Goal: Information Seeking & Learning: Check status

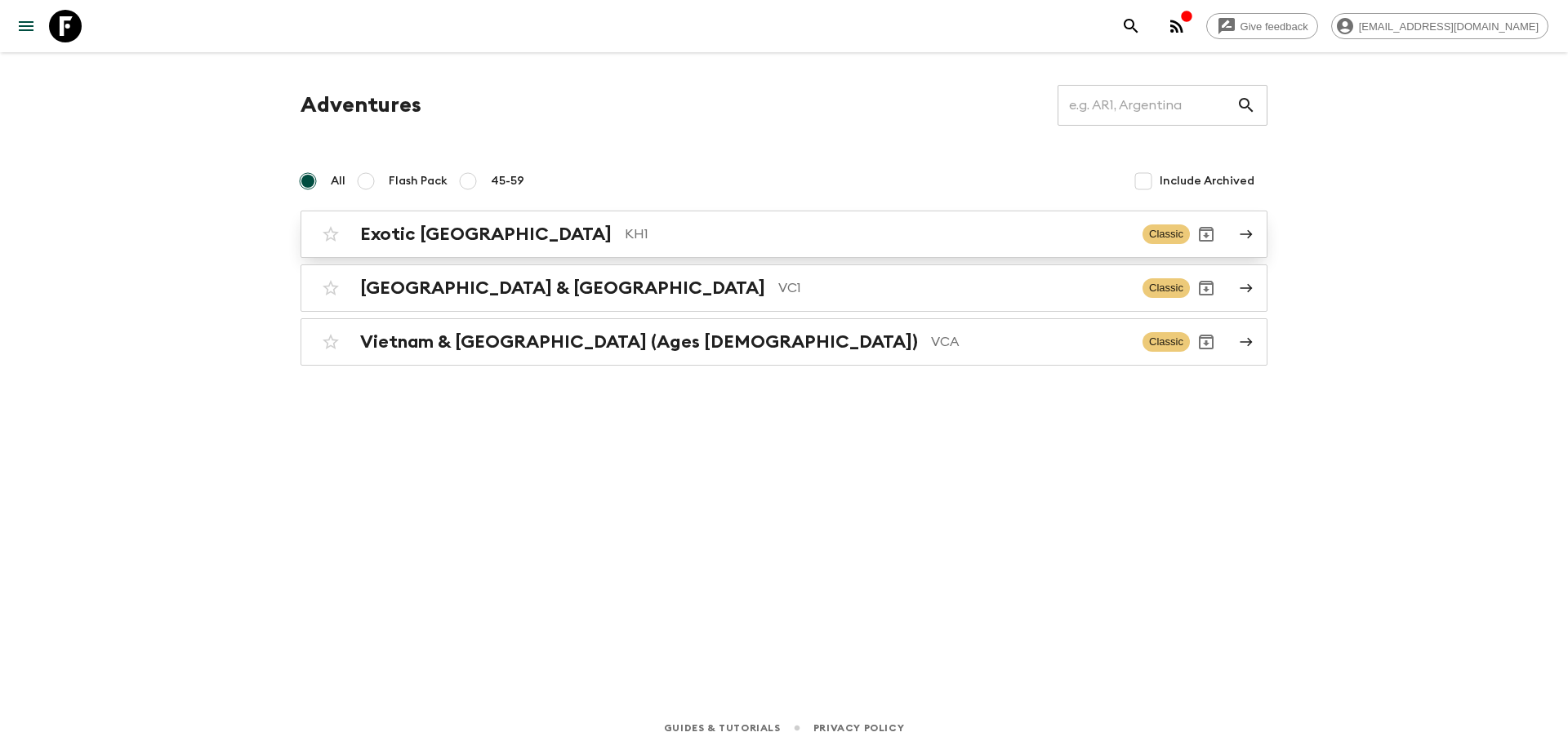
click at [534, 244] on div "Exotic [GEOGRAPHIC_DATA] KH1" at bounding box center [745, 234] width 769 height 21
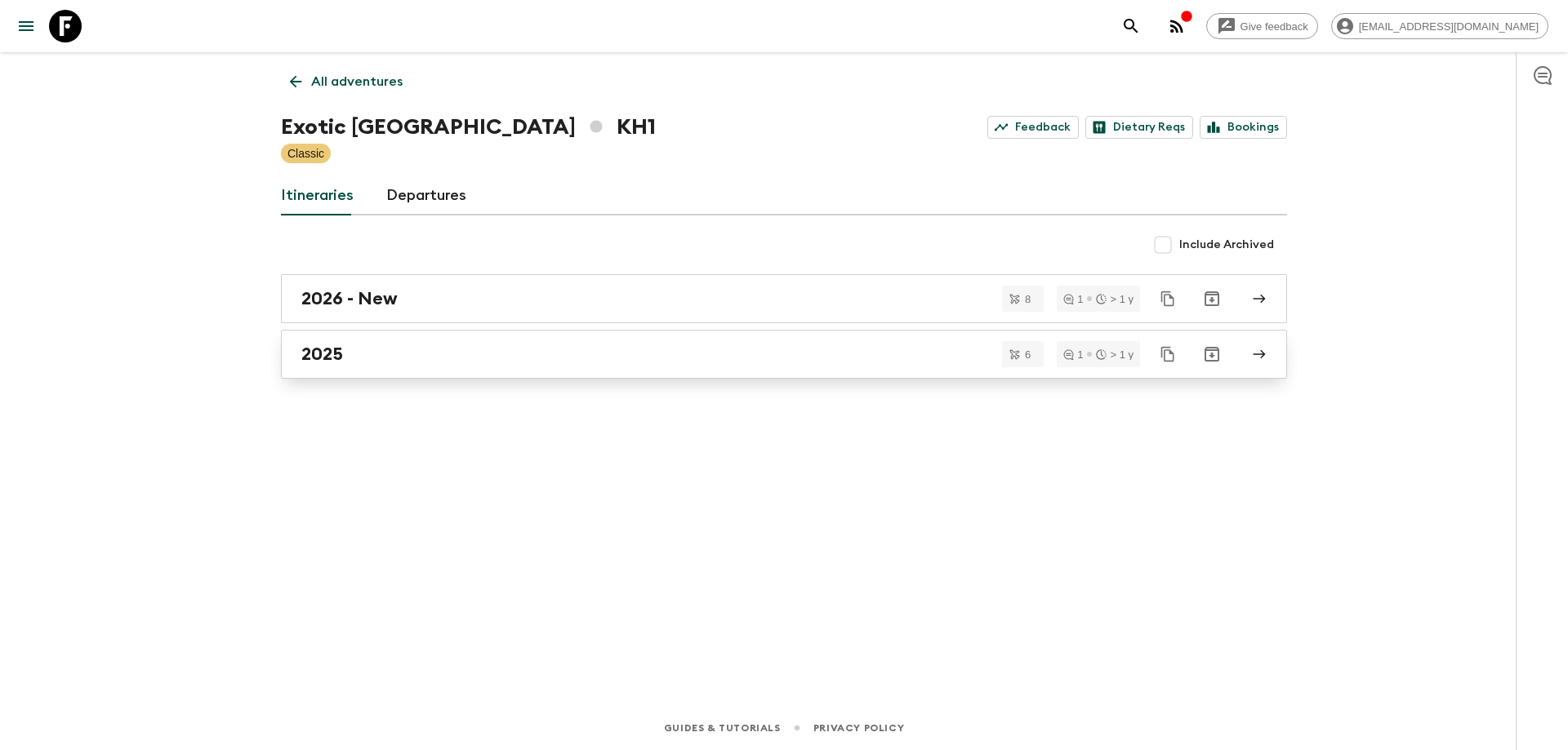
click at [361, 360] on div "2025" at bounding box center [768, 354] width 935 height 21
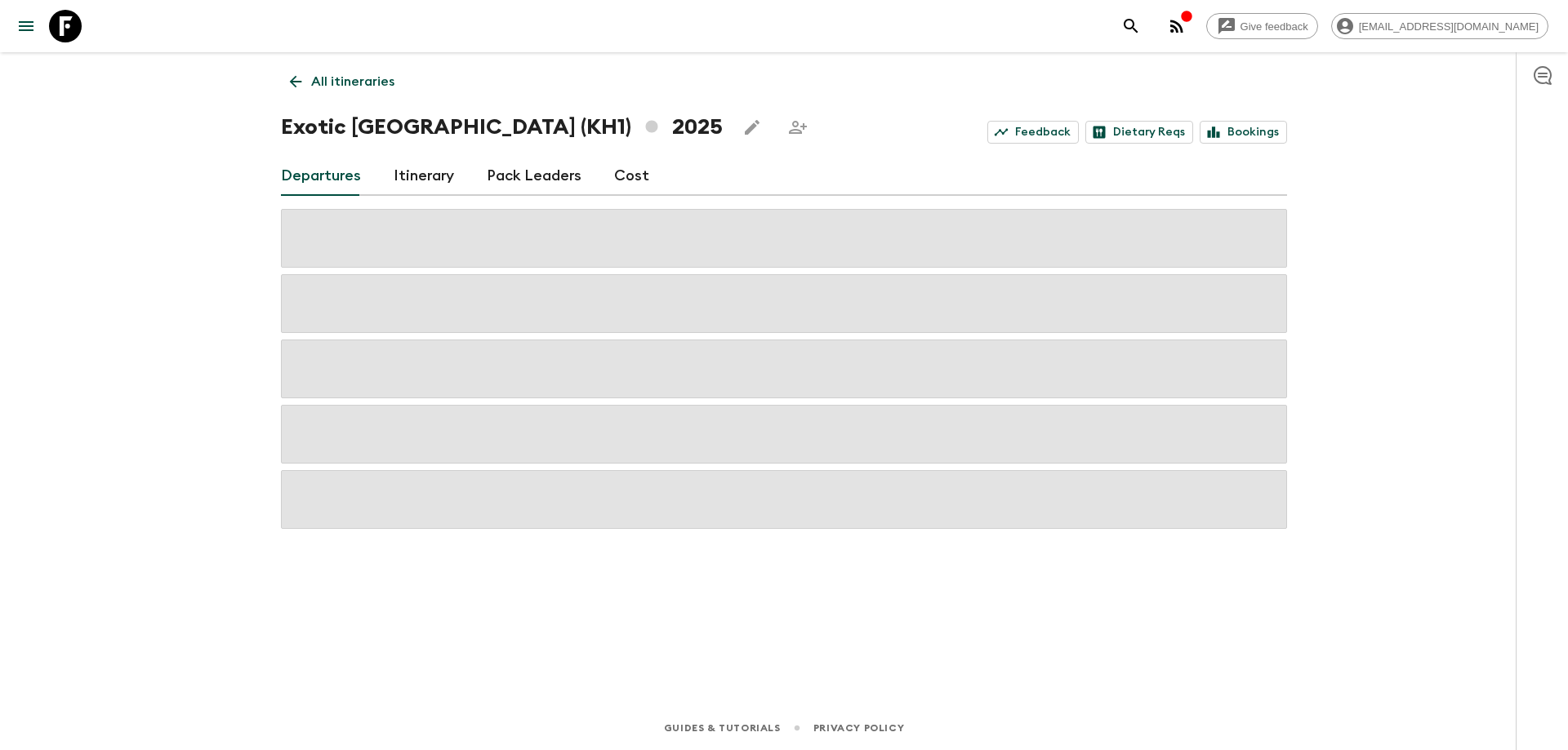
click at [1183, 32] on icon "button" at bounding box center [1177, 27] width 13 height 13
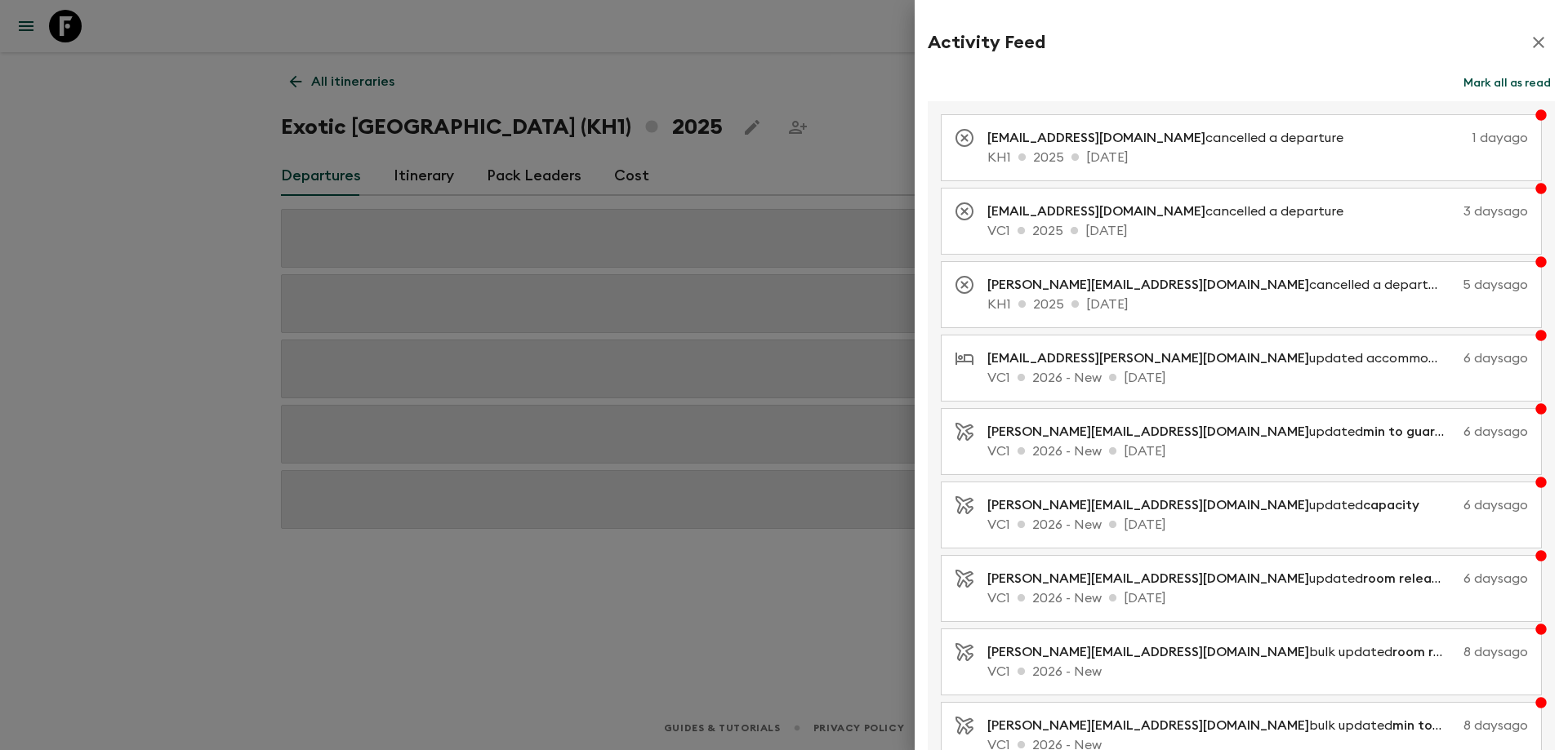
click at [1529, 47] on icon "button" at bounding box center [1539, 42] width 20 height 20
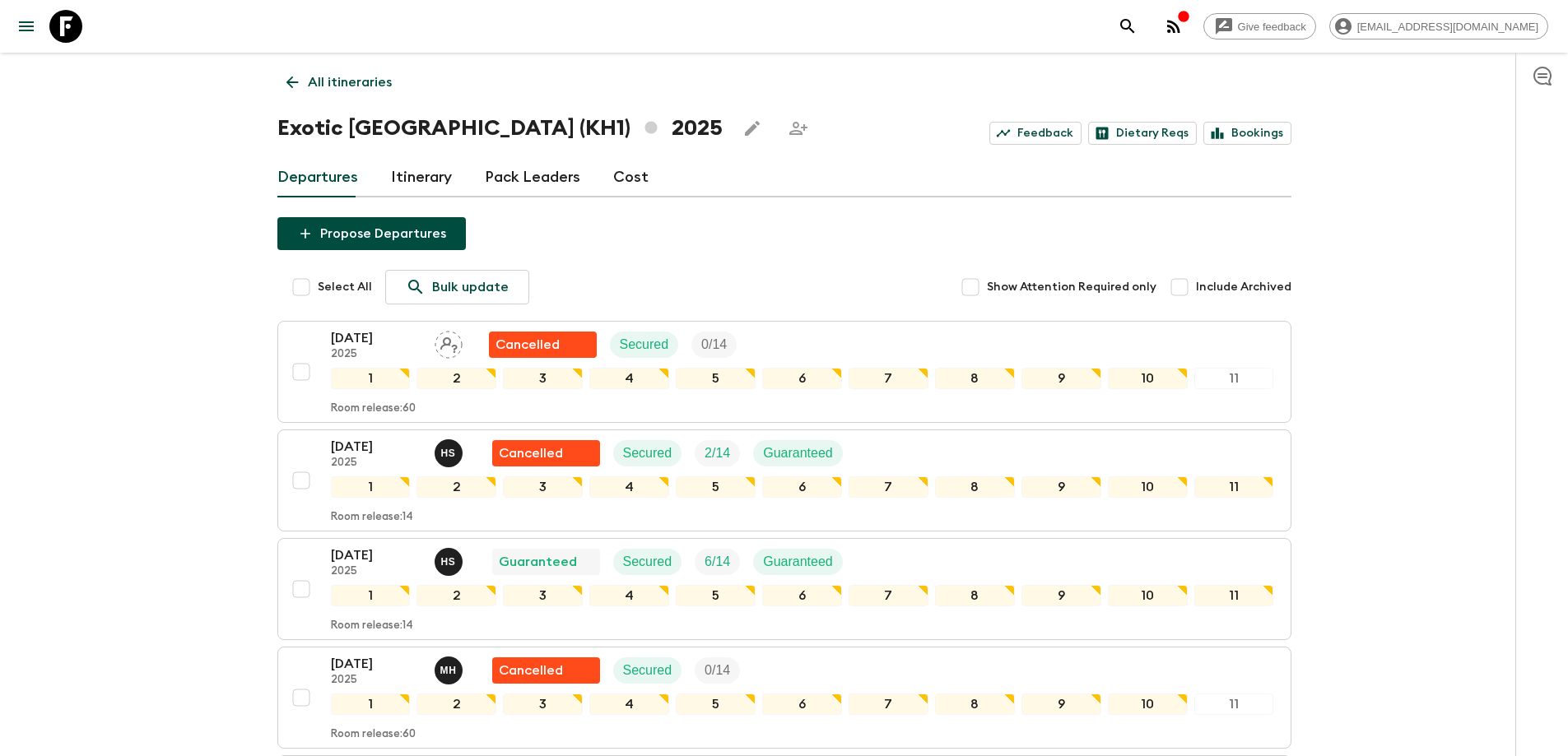
click at [283, 92] on link "All itineraries" at bounding box center [339, 82] width 123 height 33
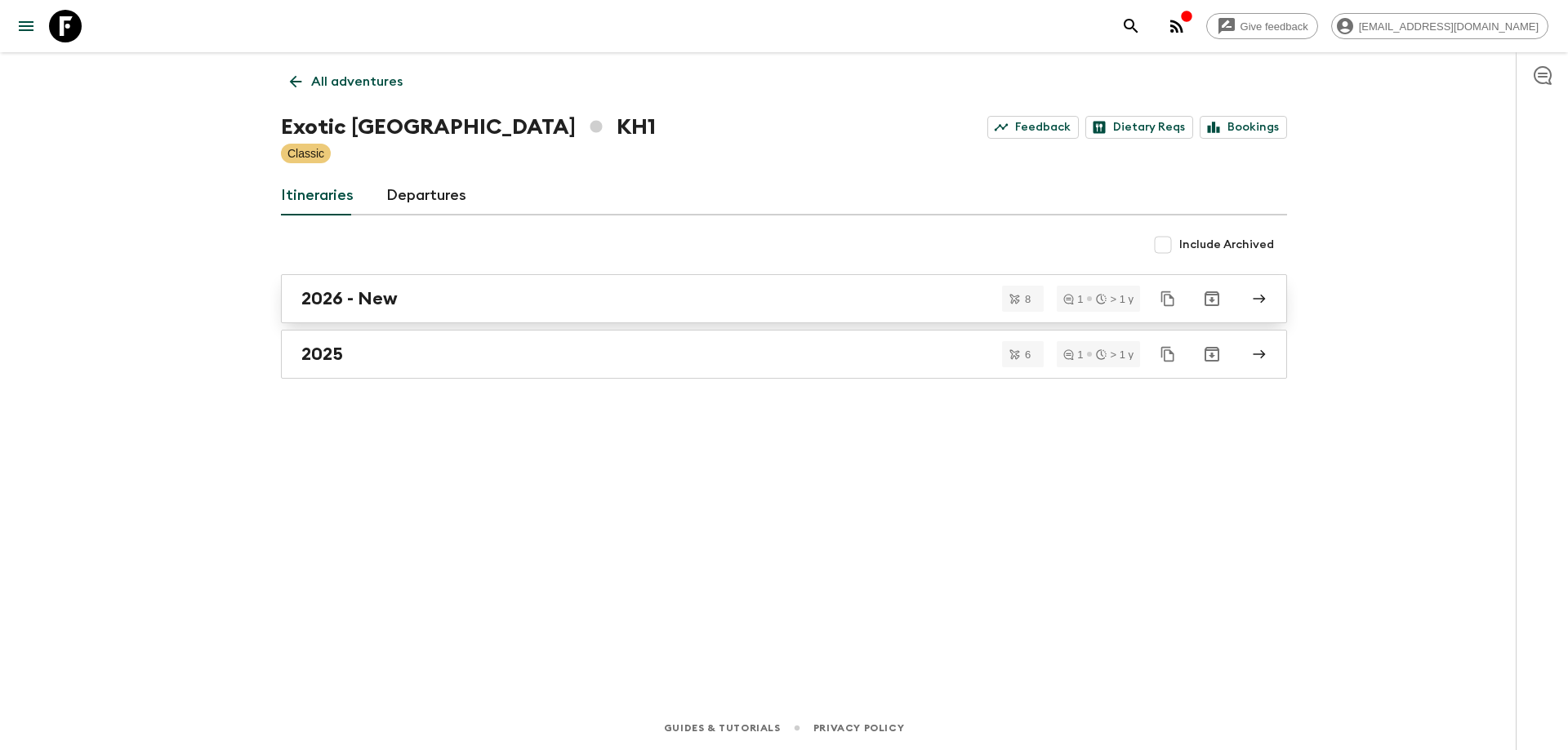
click at [392, 289] on h2 "2026 - New" at bounding box center [349, 299] width 96 height 21
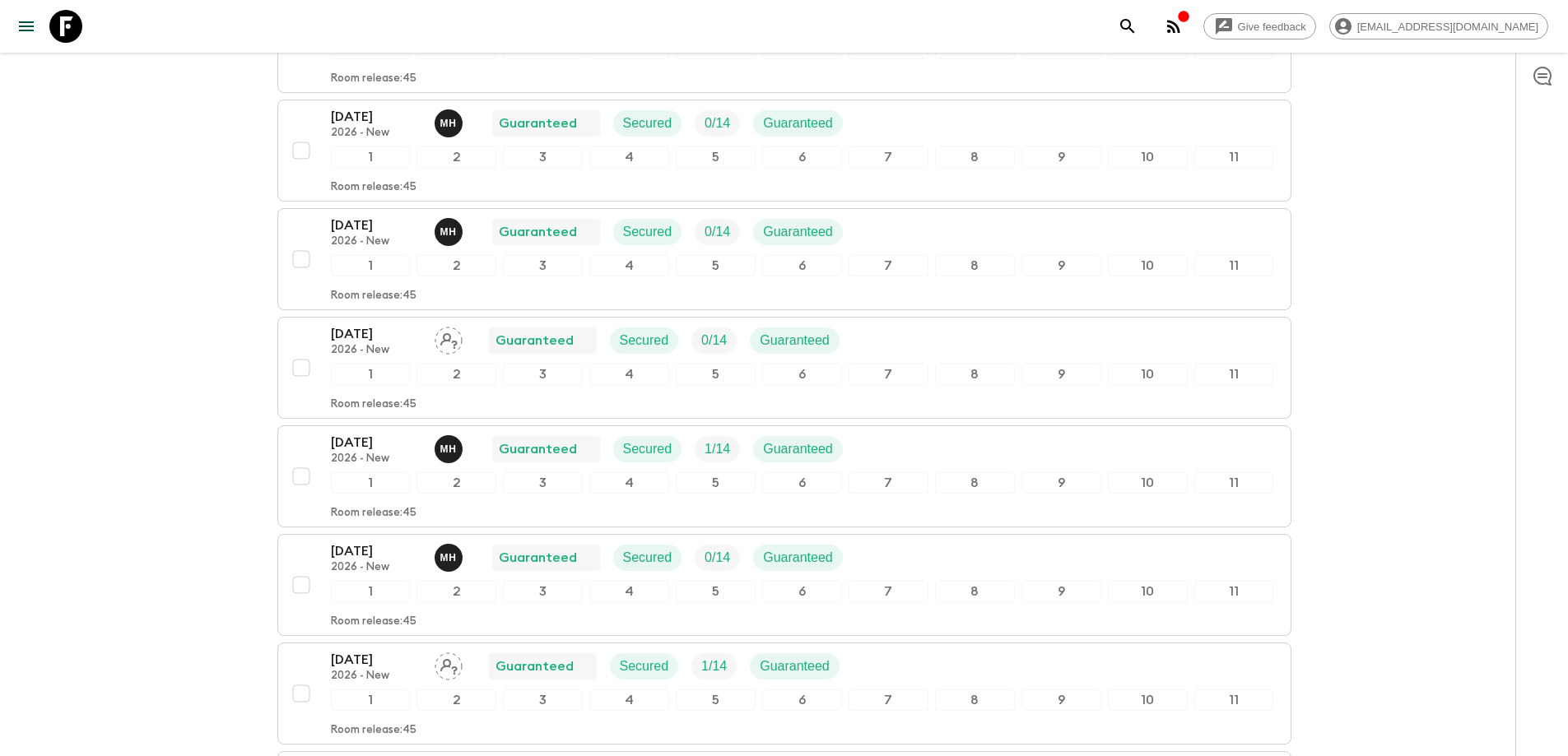
scroll to position [1, 0]
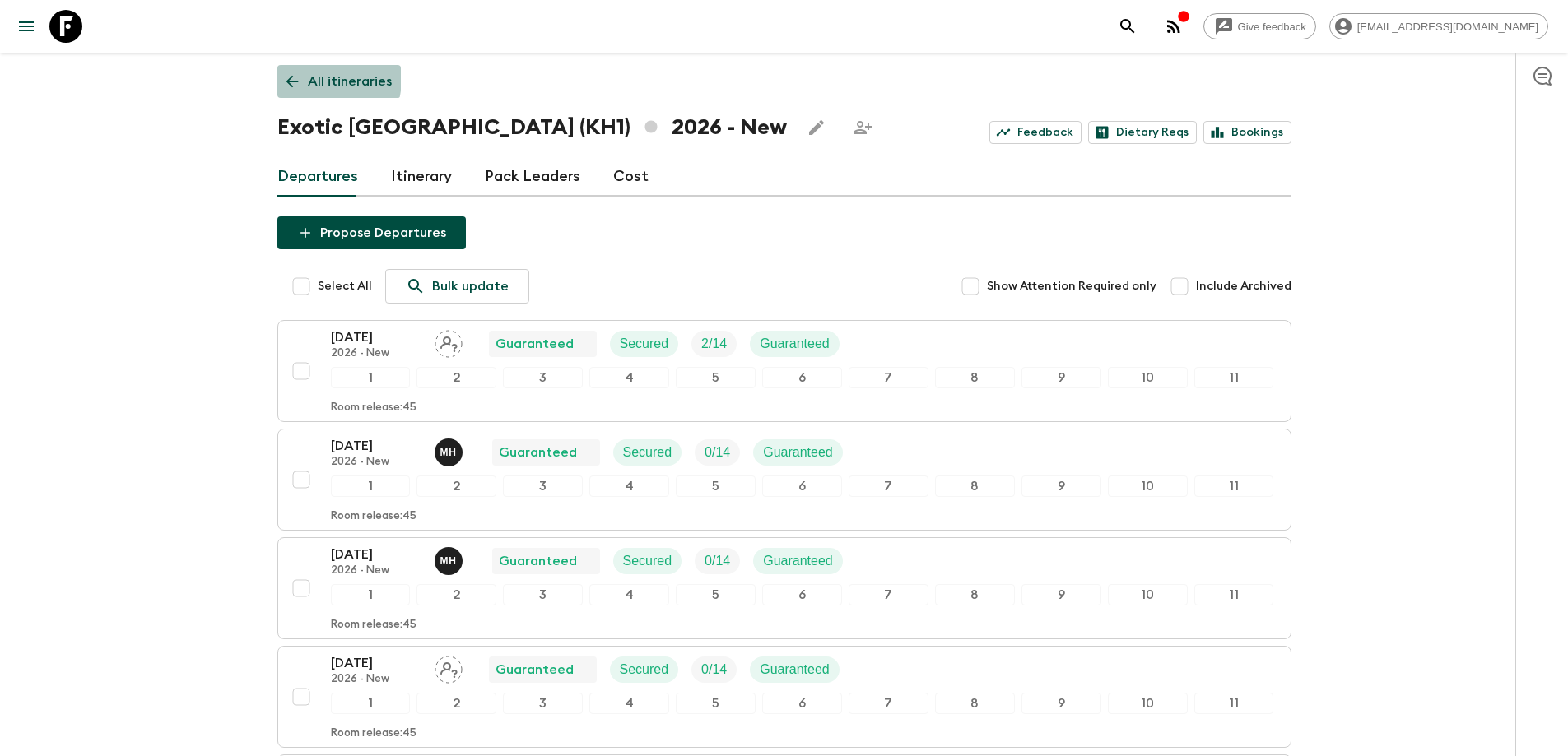
click at [302, 78] on link "All itineraries" at bounding box center [339, 81] width 123 height 33
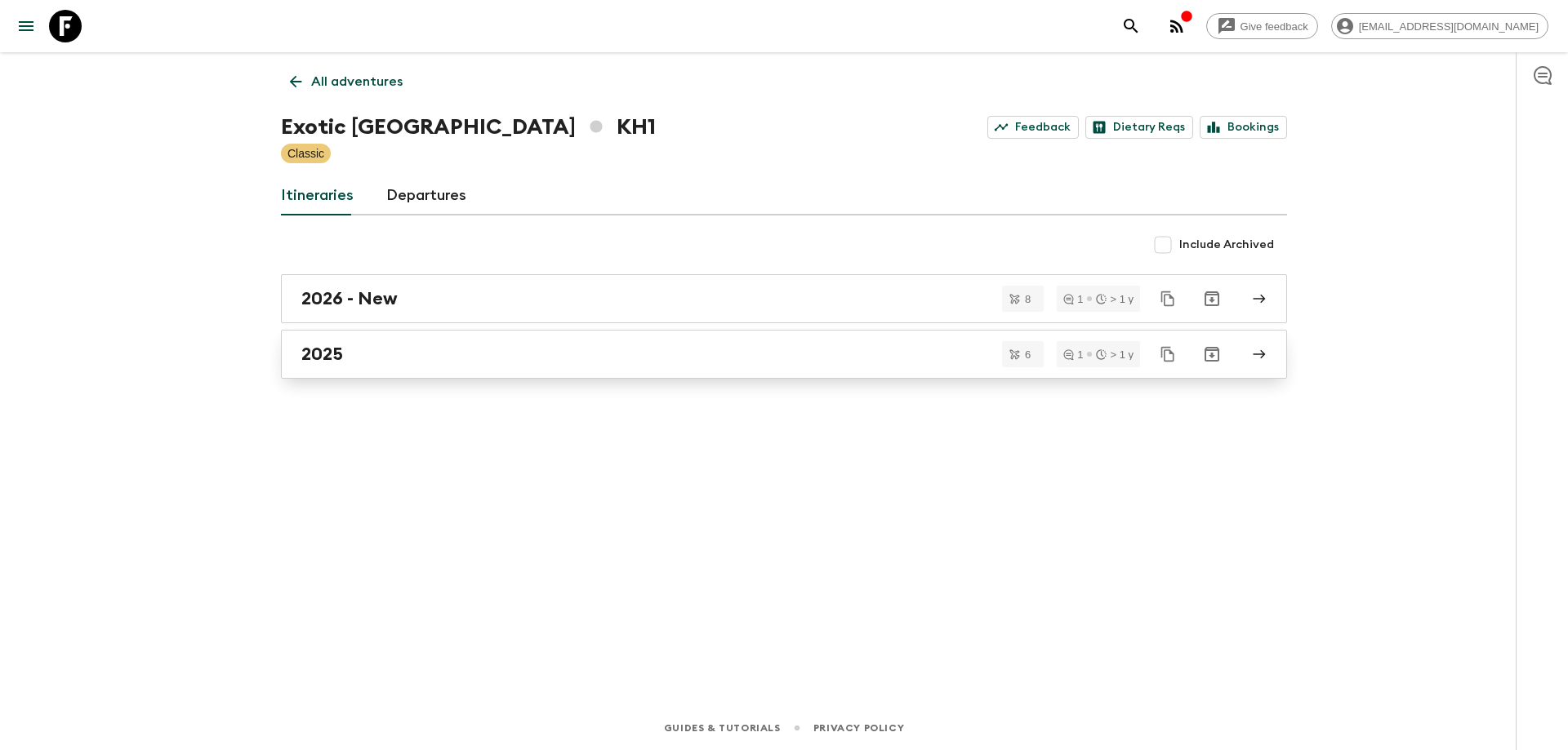
click at [377, 366] on link "2025" at bounding box center [784, 354] width 1007 height 49
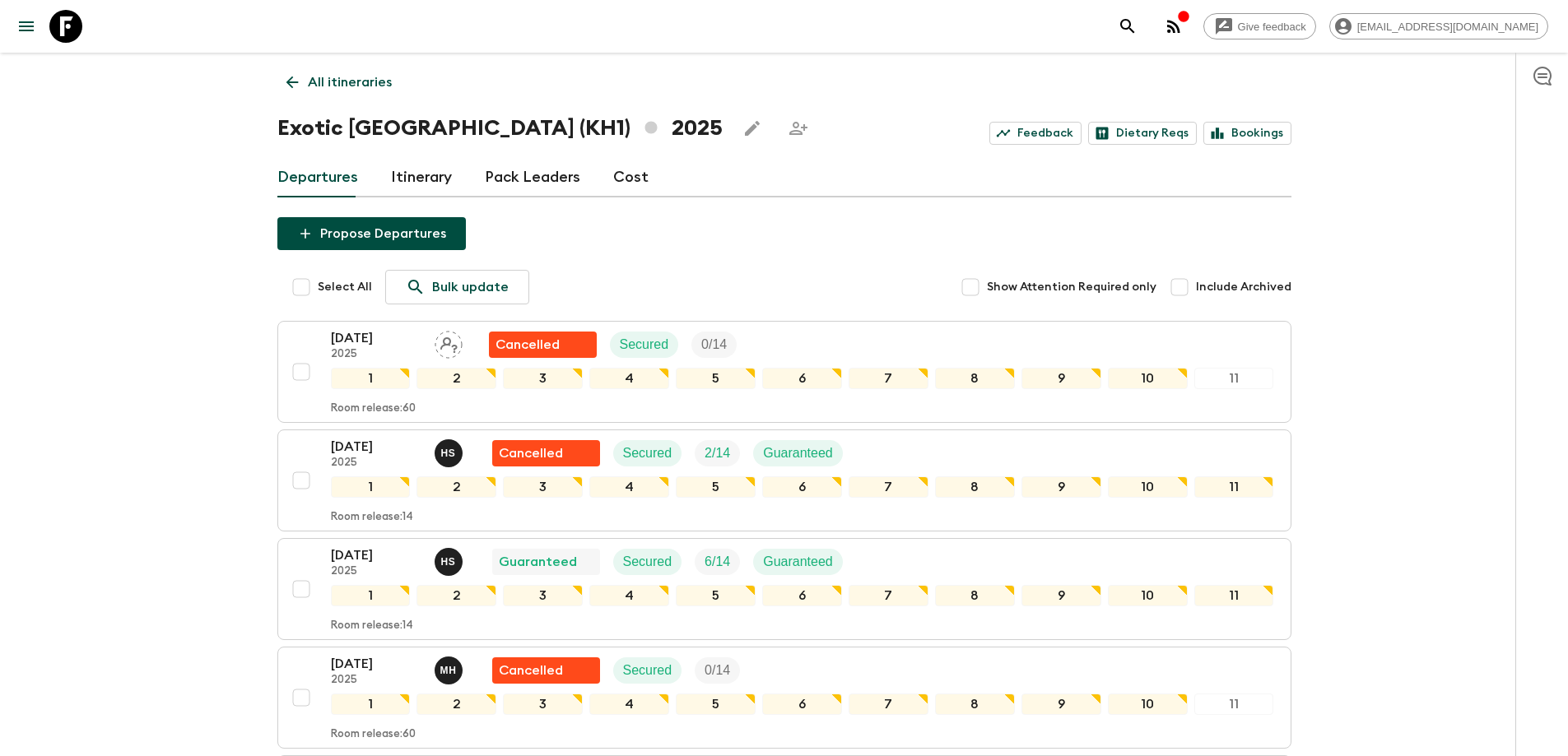
click at [359, 445] on p "[DATE]" at bounding box center [376, 447] width 91 height 20
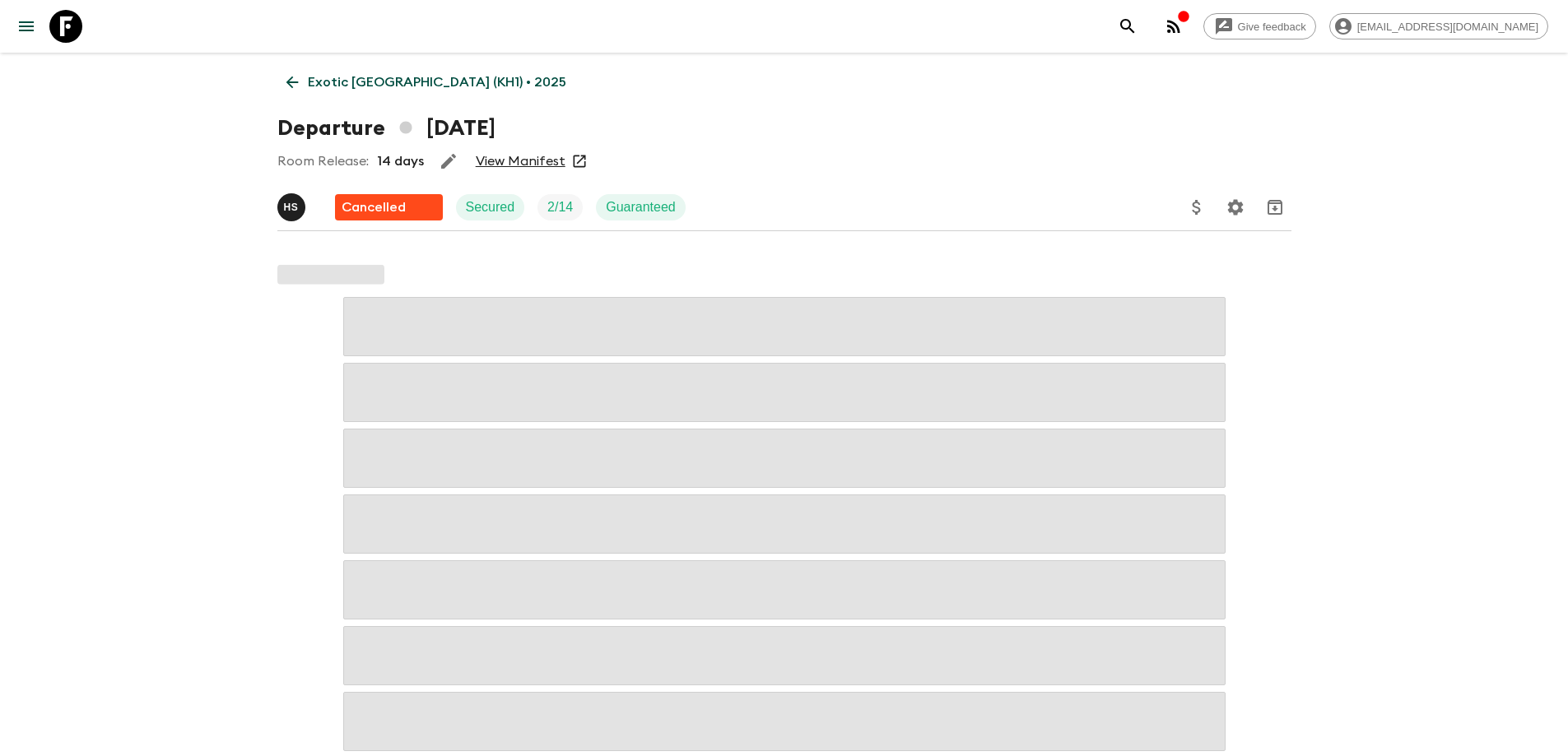
click at [515, 156] on link "View Manifest" at bounding box center [521, 161] width 90 height 16
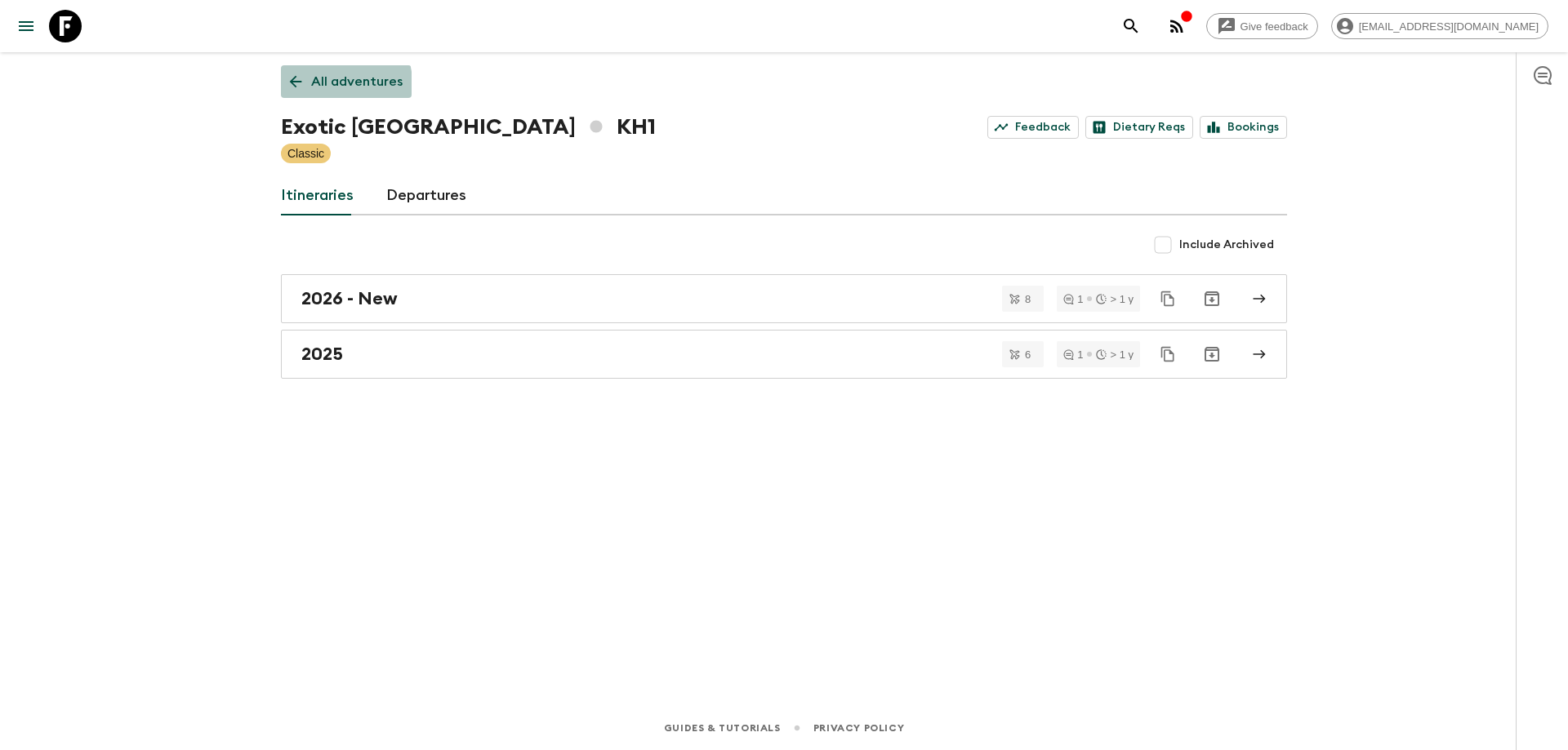
click at [293, 91] on link "All adventures" at bounding box center [347, 82] width 131 height 32
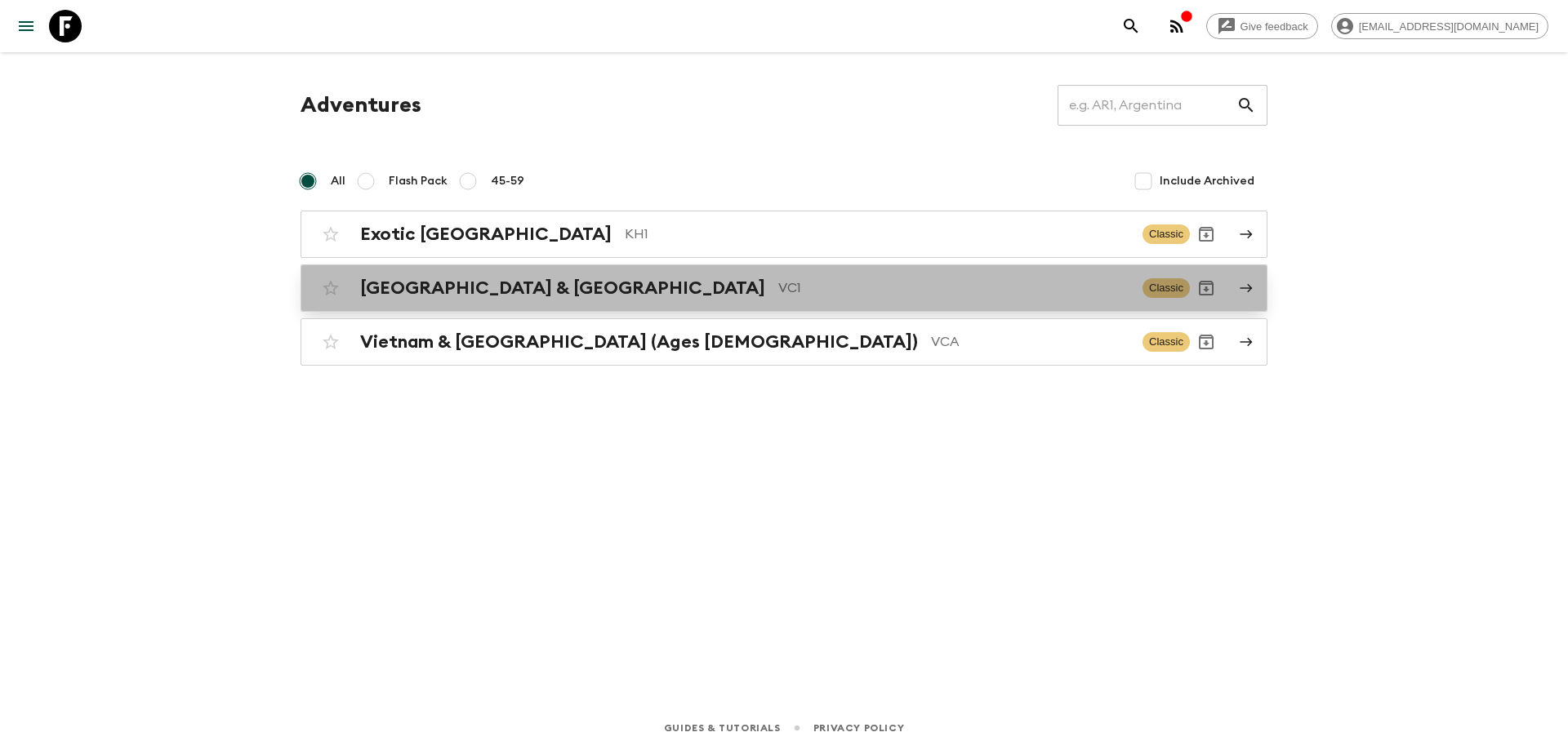
click at [533, 288] on h2 "[GEOGRAPHIC_DATA] & [GEOGRAPHIC_DATA]" at bounding box center [562, 288] width 406 height 21
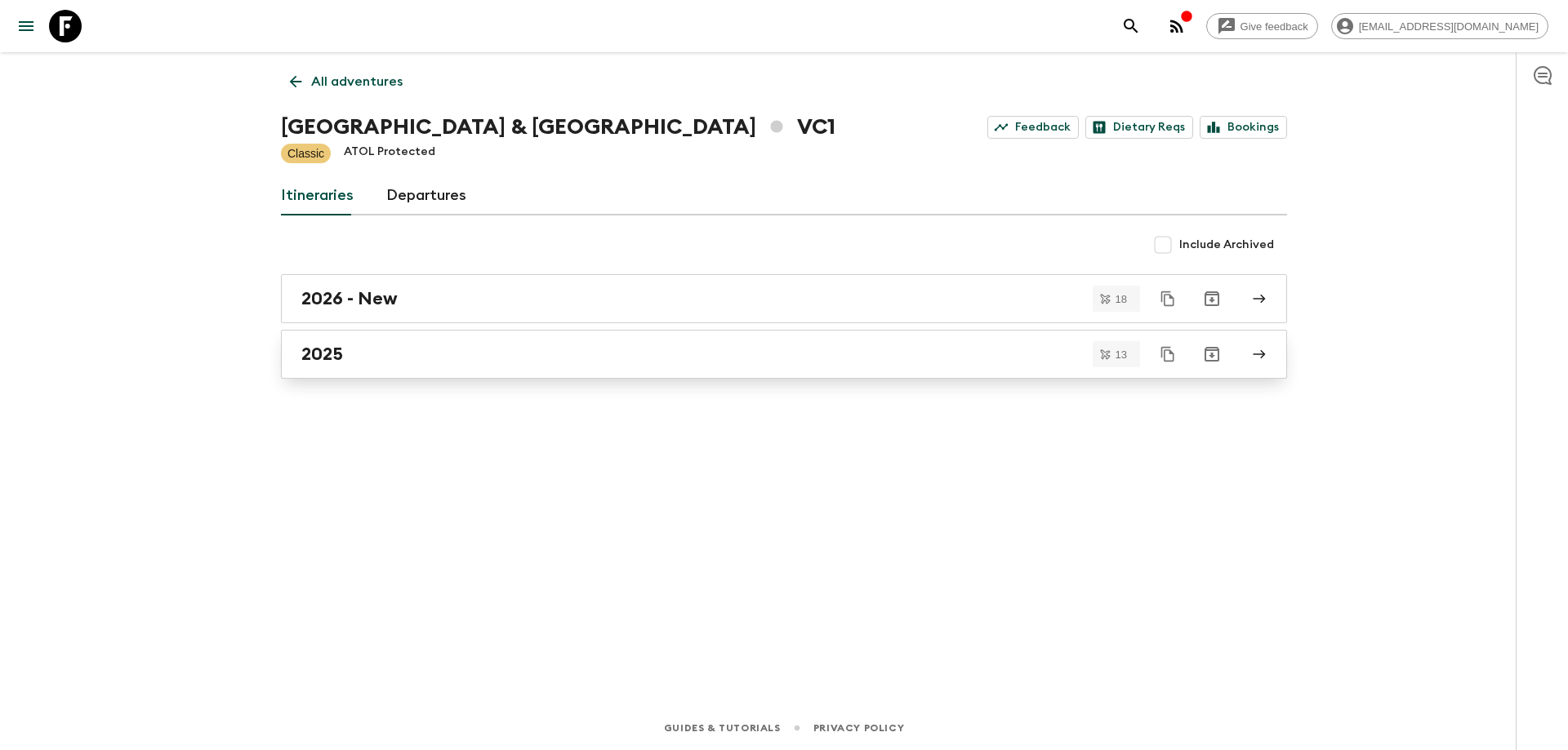
click at [468, 356] on div "2025" at bounding box center [768, 354] width 935 height 21
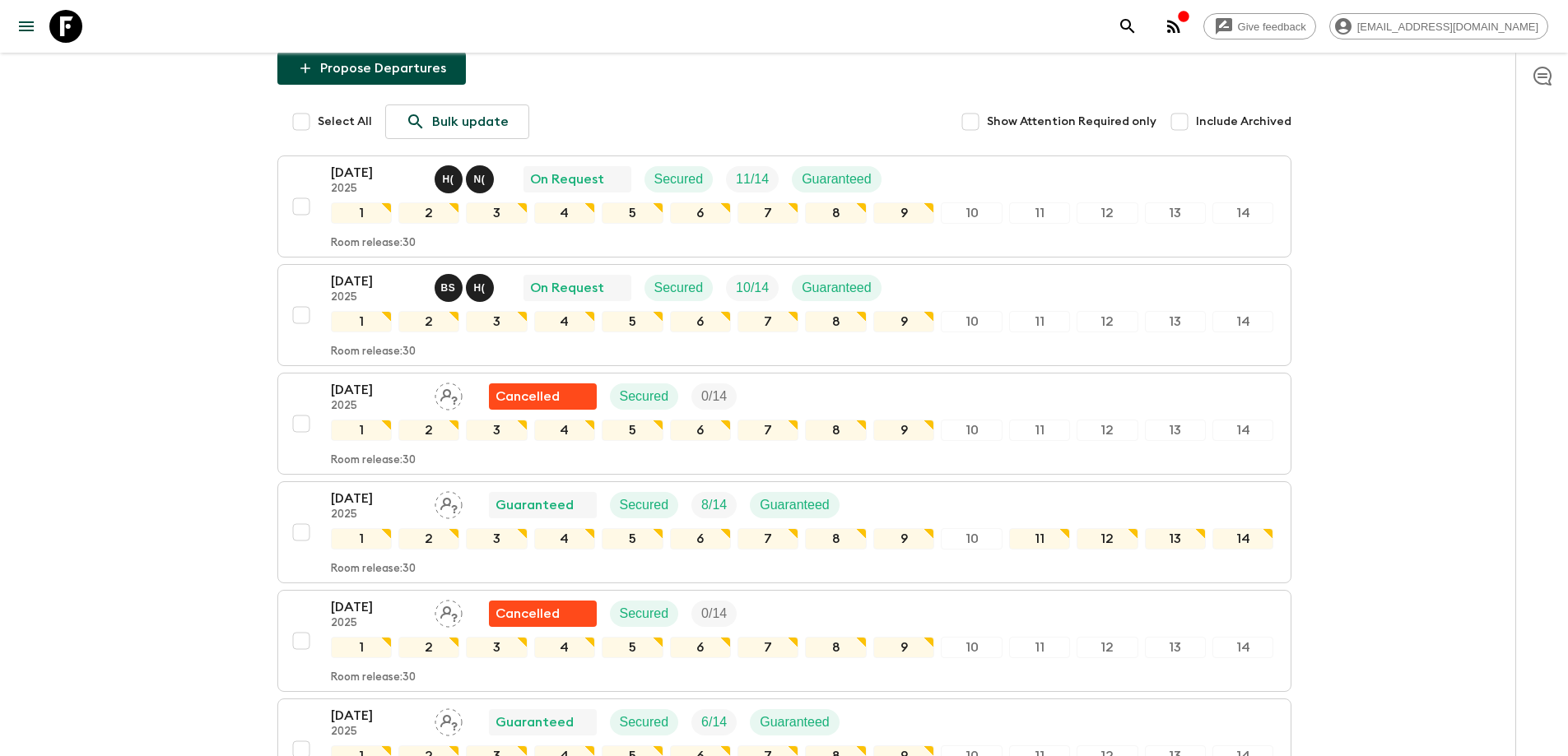
scroll to position [165, 0]
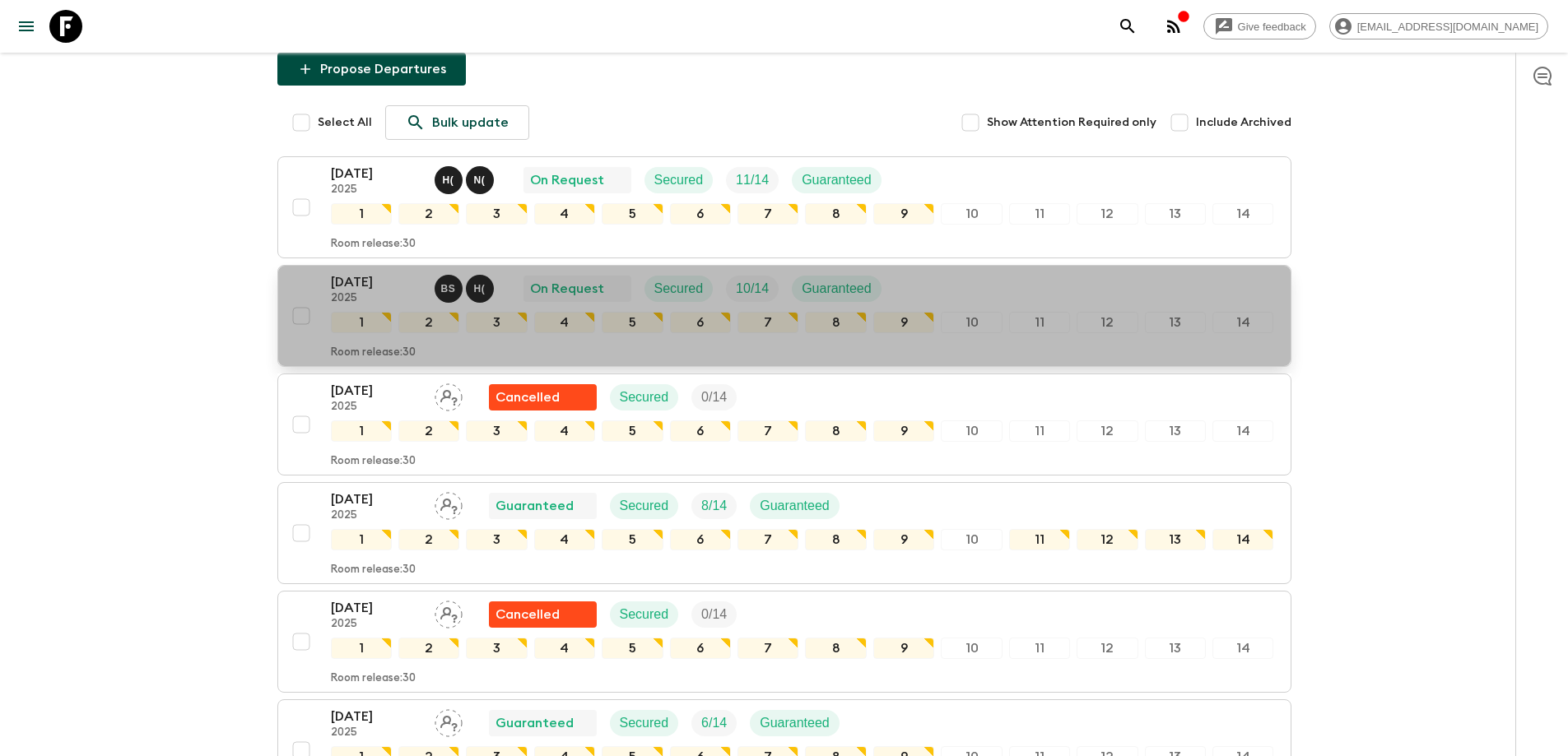
click at [386, 290] on p "[DATE]" at bounding box center [376, 282] width 91 height 20
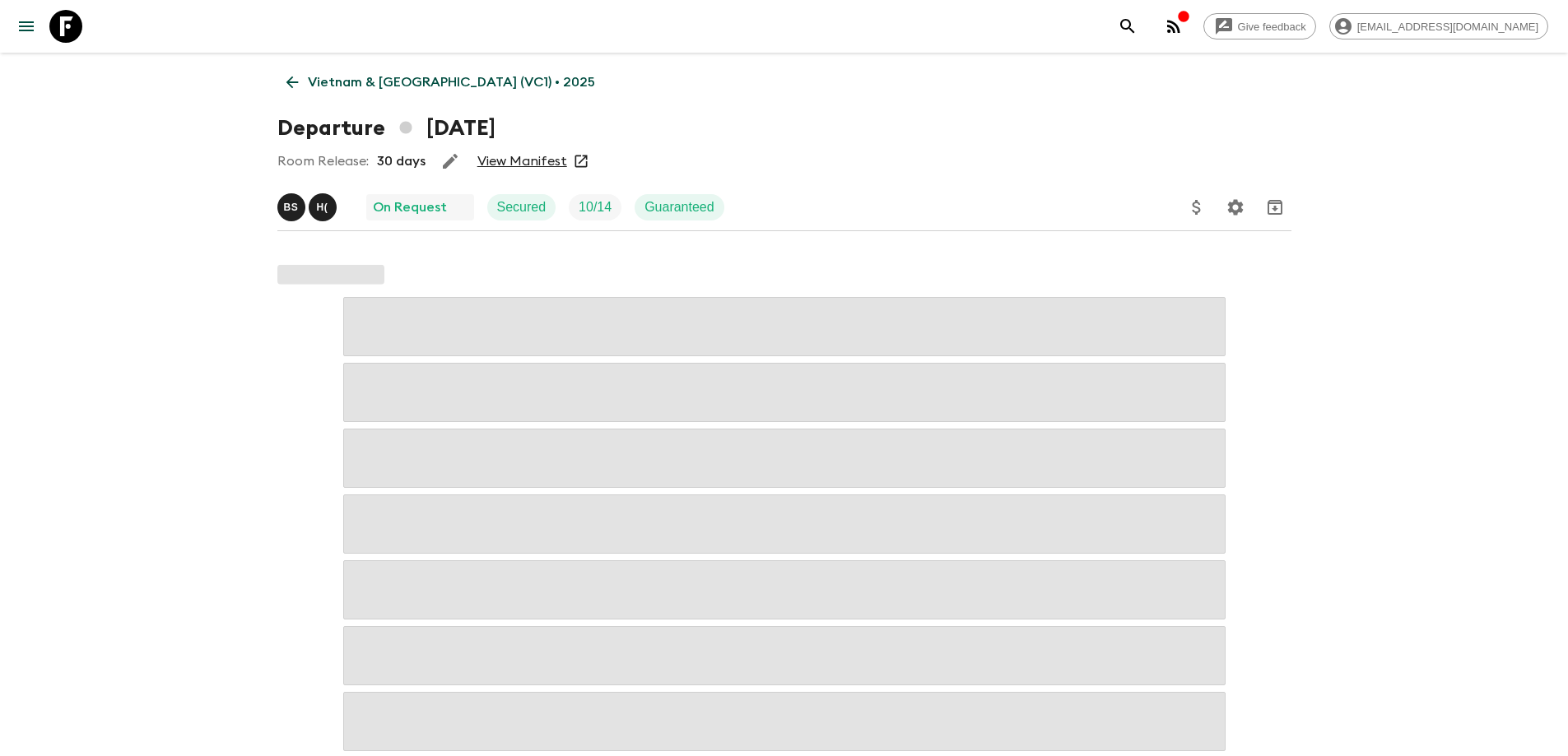
click at [525, 166] on link "View Manifest" at bounding box center [523, 161] width 90 height 16
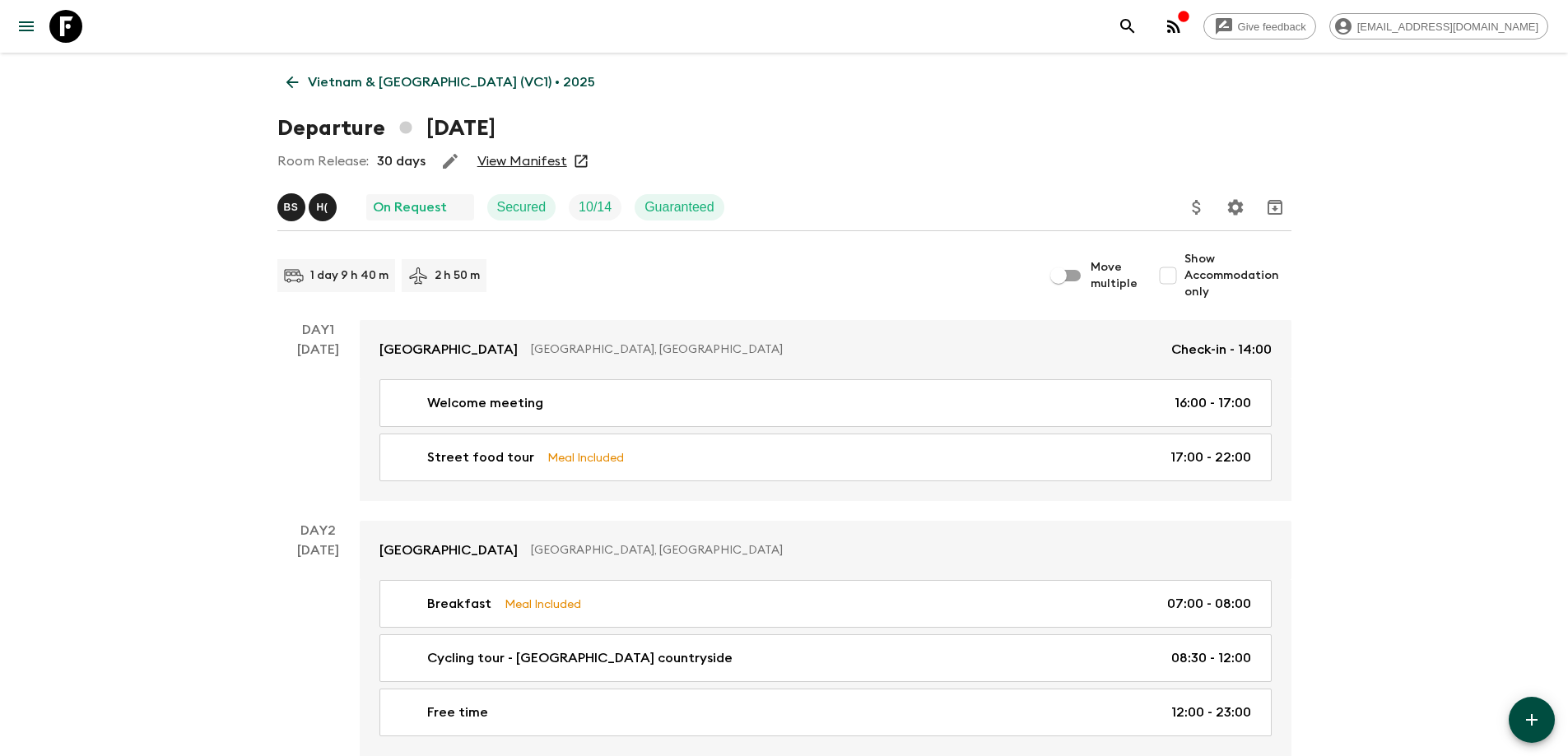
click at [280, 93] on link "Vietnam & [GEOGRAPHIC_DATA] (VC1) • 2025" at bounding box center [440, 82] width 326 height 33
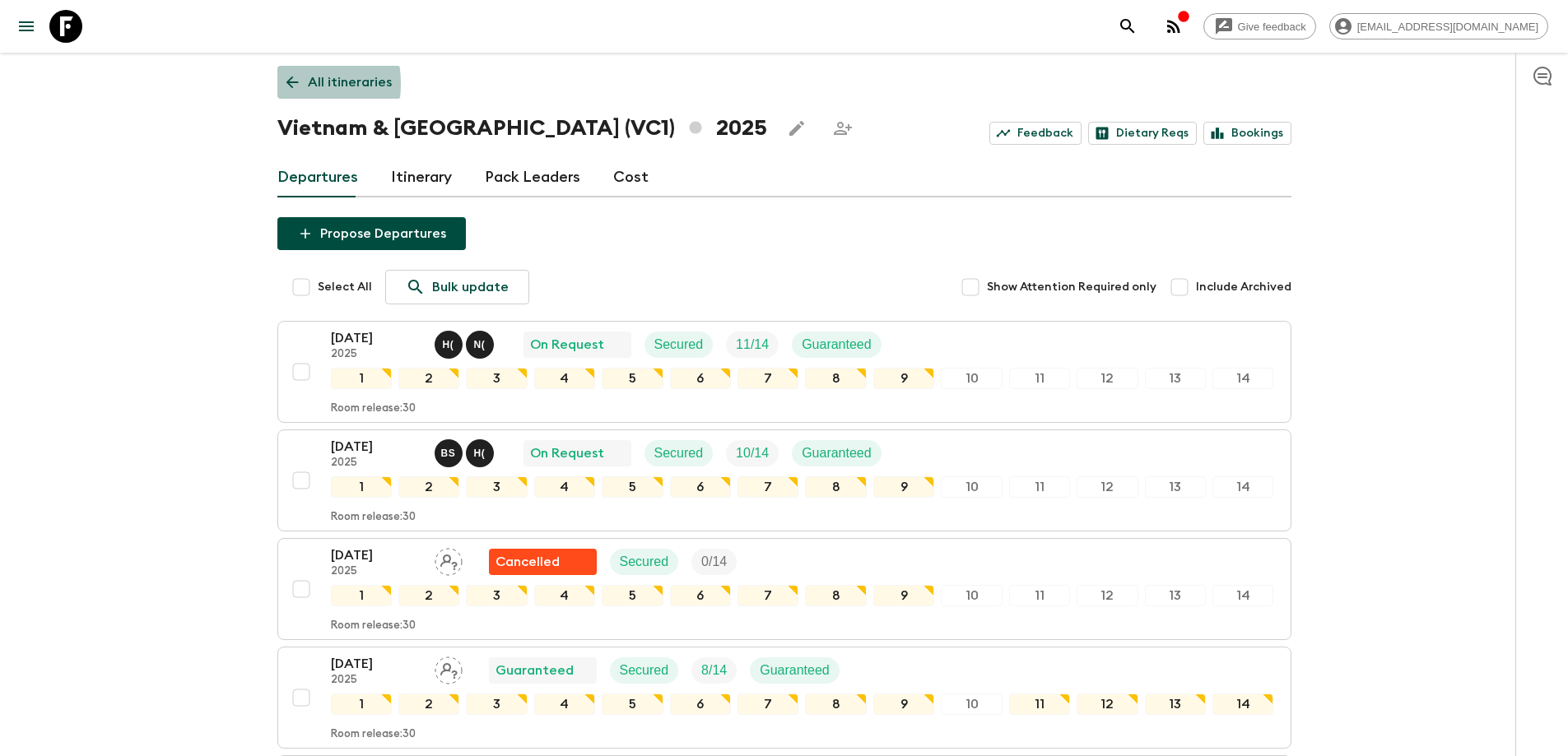
click at [278, 84] on link "All itineraries" at bounding box center [339, 82] width 123 height 33
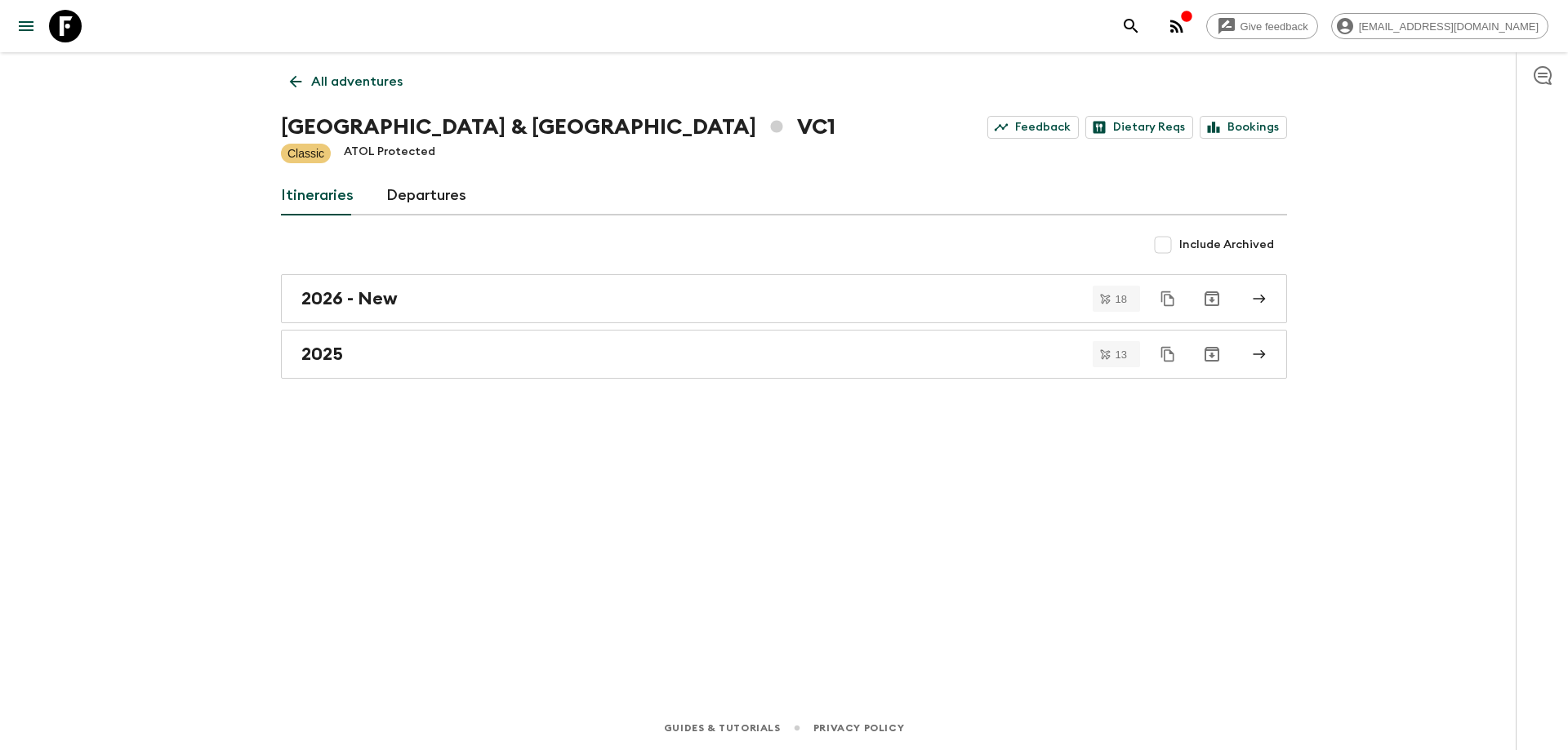
click at [293, 83] on icon at bounding box center [295, 82] width 18 height 18
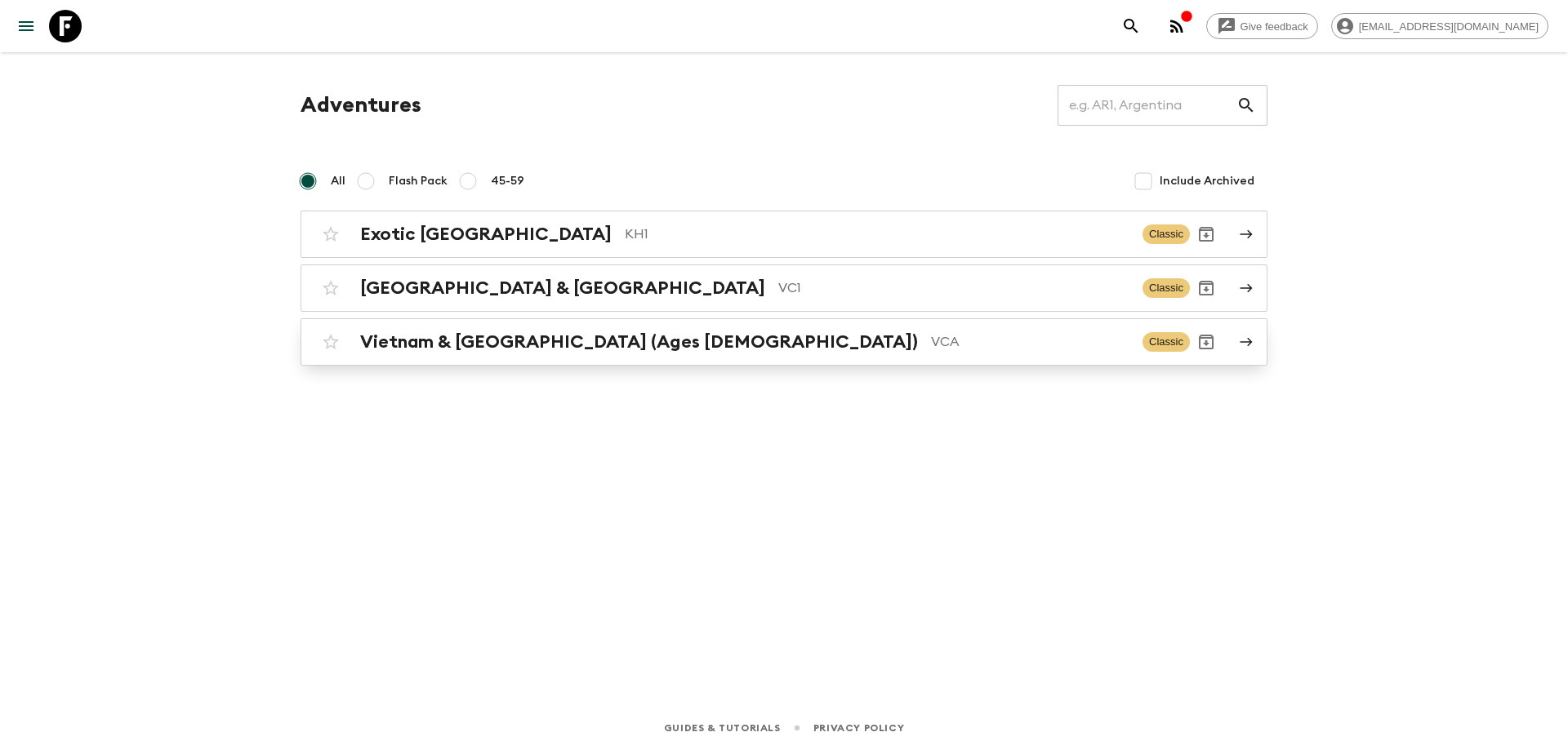
click at [416, 351] on h2 "Vietnam & [GEOGRAPHIC_DATA] (Ages [DEMOGRAPHIC_DATA])" at bounding box center [638, 342] width 557 height 21
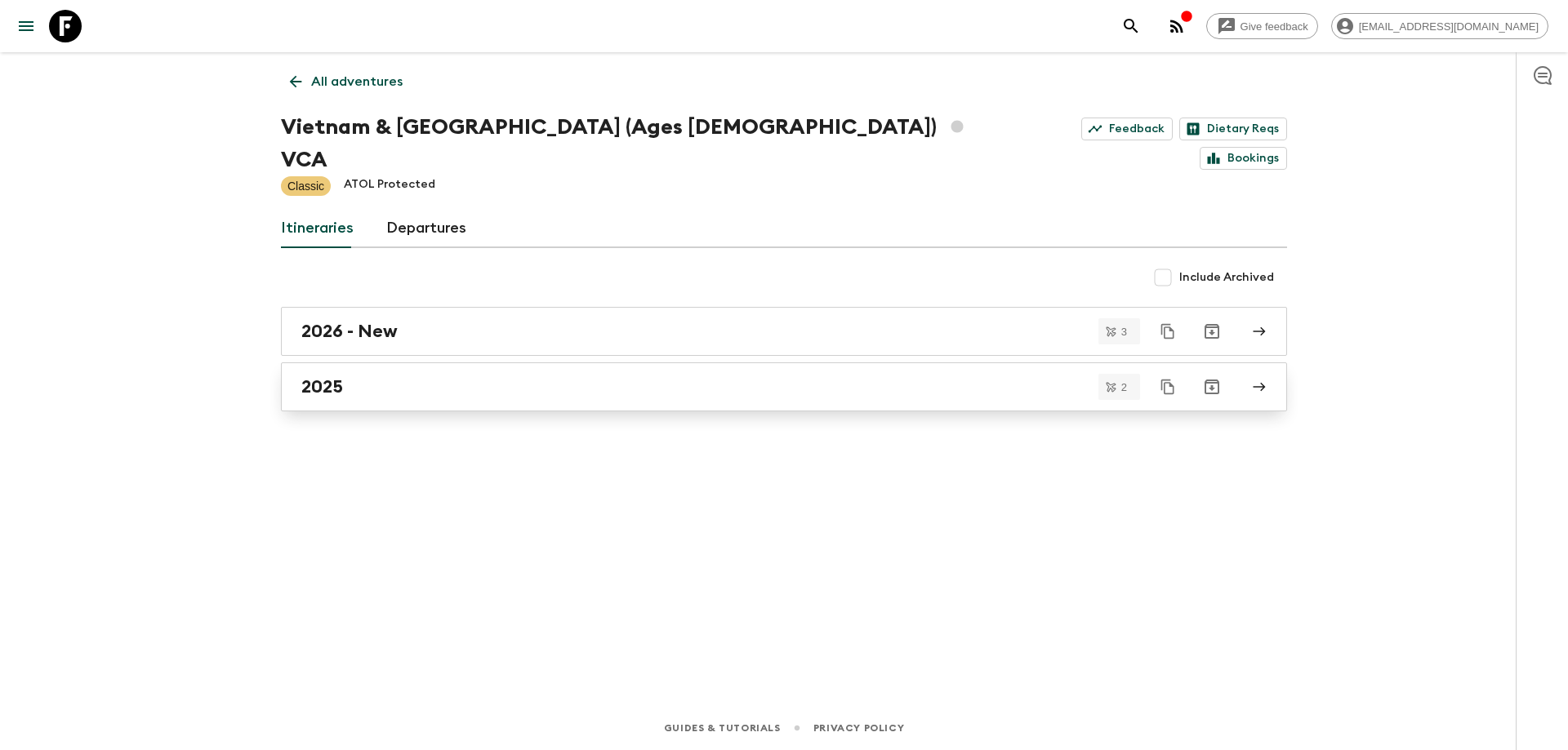
click at [397, 376] on div "2025" at bounding box center [768, 386] width 935 height 21
